Goal: Answer question/provide support

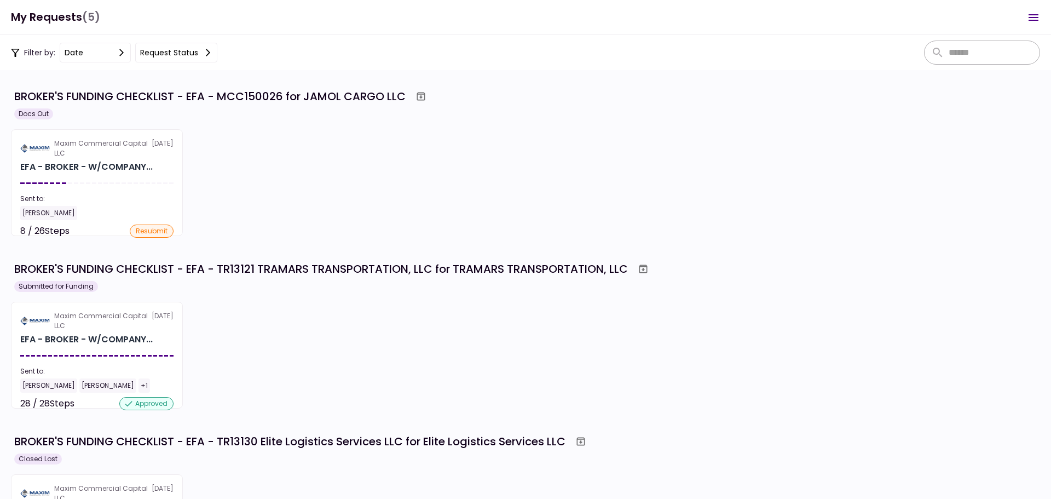
click at [128, 221] on section "Maxim Commercial Capital LLC [DATE] EFA - BROKER - W/COMPANY... Sent to: [PERSO…" at bounding box center [97, 182] width 172 height 107
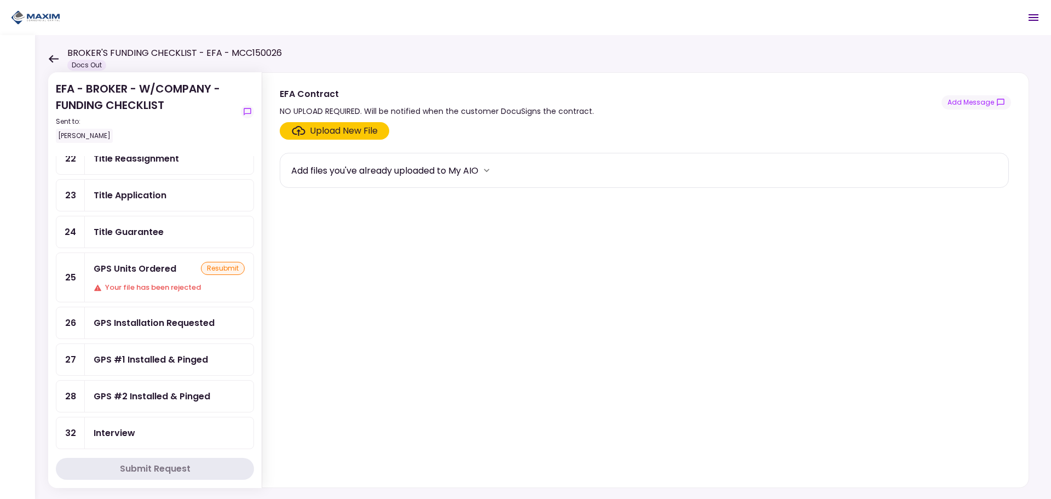
scroll to position [493, 0]
click at [180, 269] on div "GPS Units Ordered resubmit" at bounding box center [169, 269] width 151 height 14
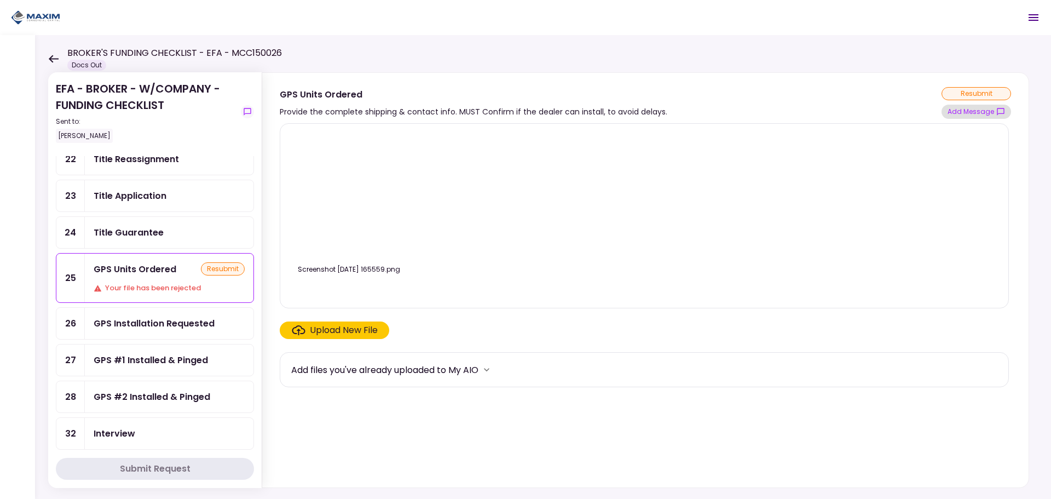
click at [978, 114] on button "Add Message" at bounding box center [976, 112] width 70 height 14
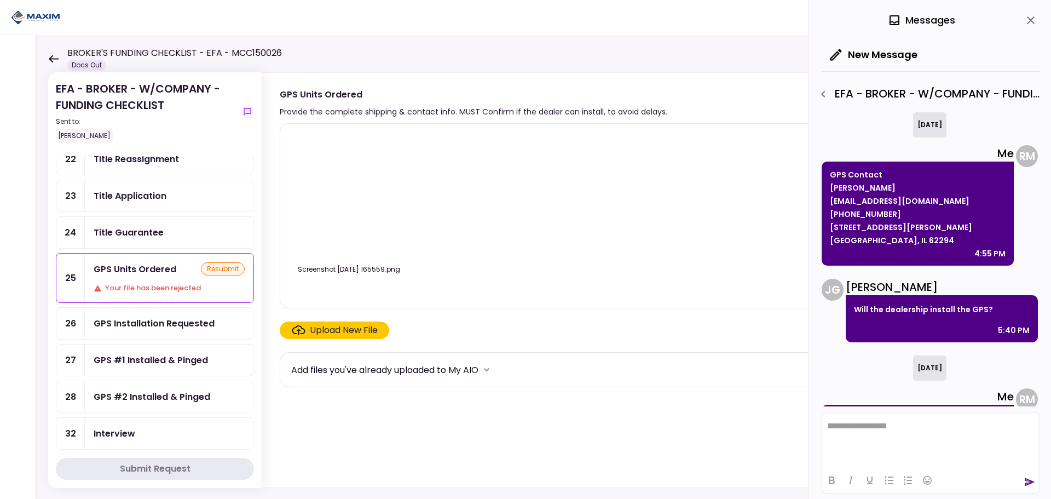
scroll to position [50, 0]
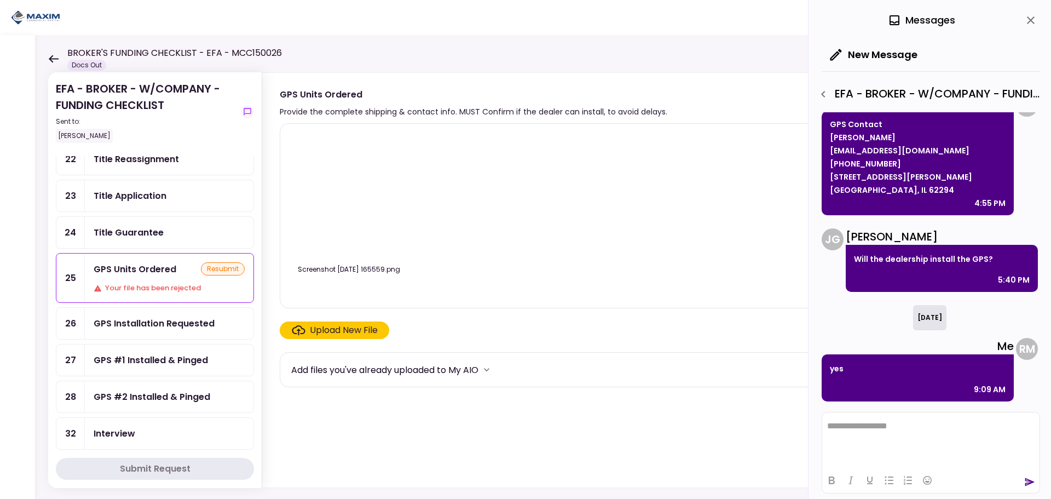
click at [230, 270] on div "resubmit" at bounding box center [223, 268] width 44 height 13
click at [479, 298] on div "Screenshot [DATE] 165559.png" at bounding box center [644, 215] width 706 height 166
click at [499, 320] on section "Screenshot [DATE] 165559.png Upload New File Add files you've already uploaded …" at bounding box center [645, 303] width 731 height 360
click at [1032, 21] on icon "close" at bounding box center [1031, 20] width 8 height 8
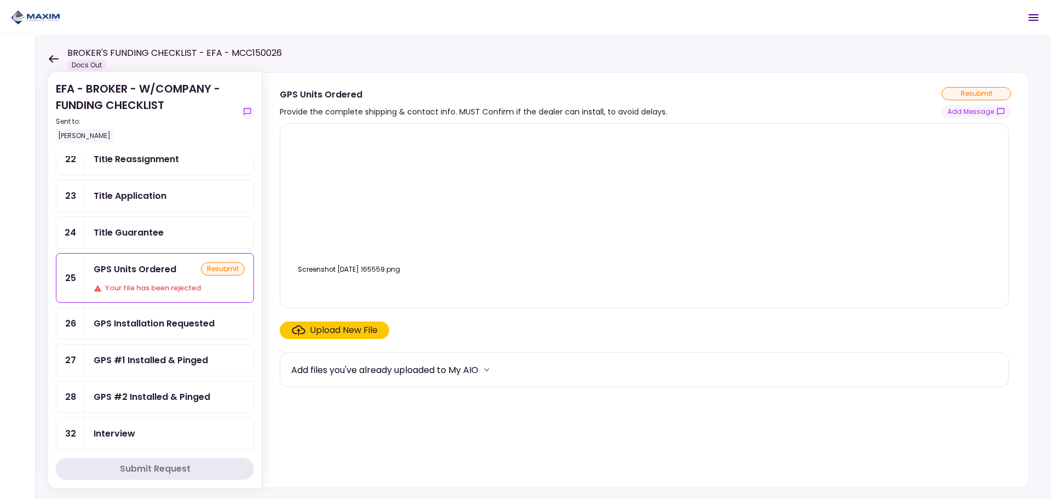
click at [963, 97] on div "resubmit" at bounding box center [976, 93] width 70 height 13
drag, startPoint x: 808, startPoint y: 171, endPoint x: 783, endPoint y: 177, distance: 26.6
click at [808, 172] on div "Screenshot [DATE] 165559.png" at bounding box center [644, 215] width 706 height 166
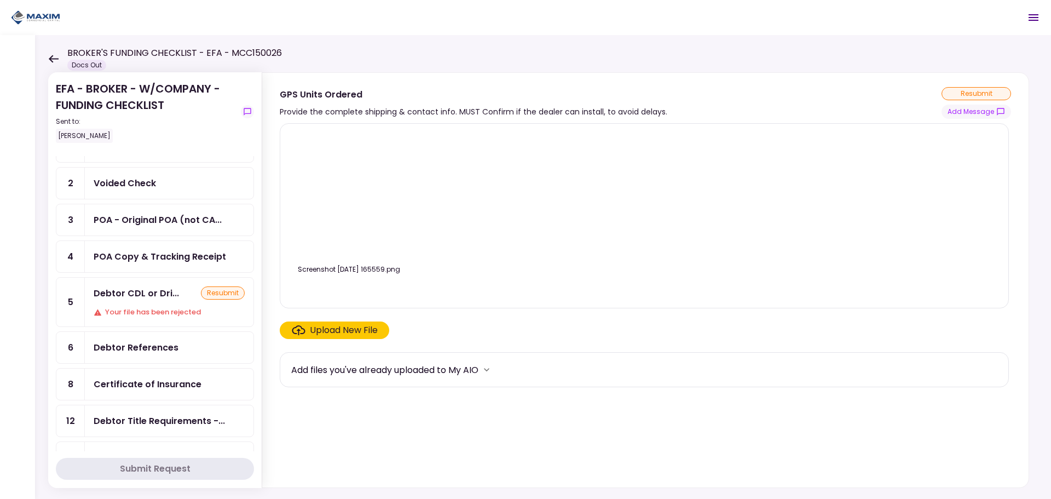
scroll to position [0, 0]
